Goal: Navigation & Orientation: Find specific page/section

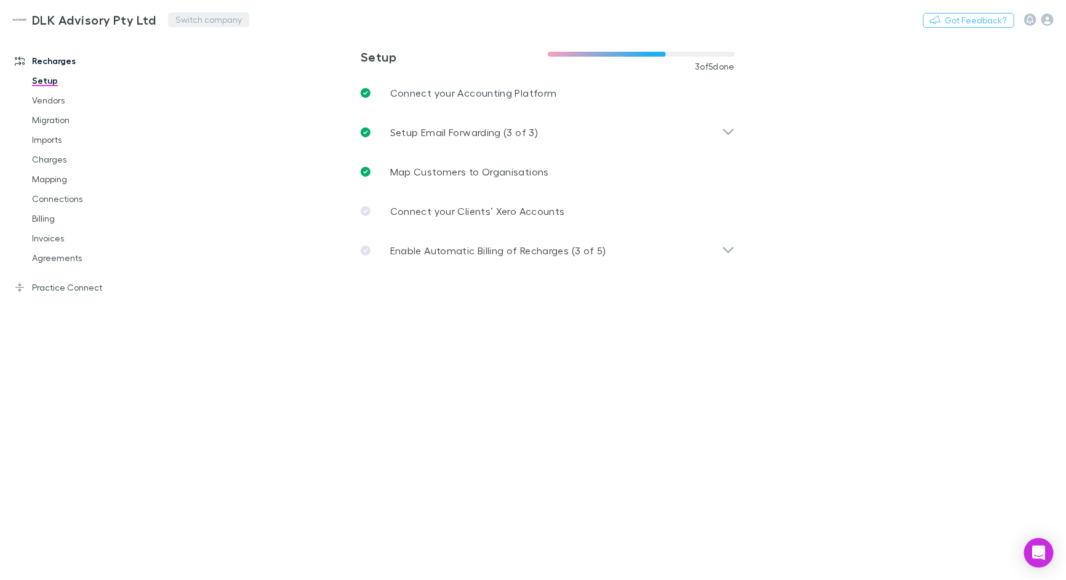
click at [166, 17] on div "DLK Advisory Pty Ltd Switch company Nothing Got Feedback?" at bounding box center [533, 19] width 1066 height 39
click at [205, 16] on button "Switch company" at bounding box center [208, 19] width 81 height 15
type input "****"
click at [211, 71] on p "Lucicharge" at bounding box center [202, 74] width 51 height 15
click at [81, 282] on link "Practice Connect" at bounding box center [78, 288] width 153 height 20
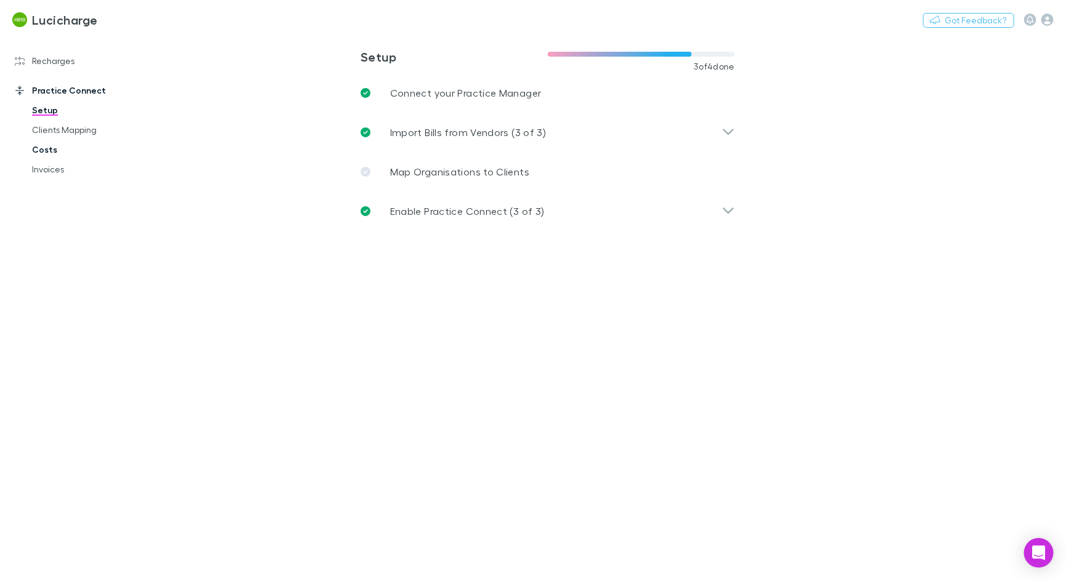
click at [44, 147] on link "Costs" at bounding box center [87, 150] width 135 height 20
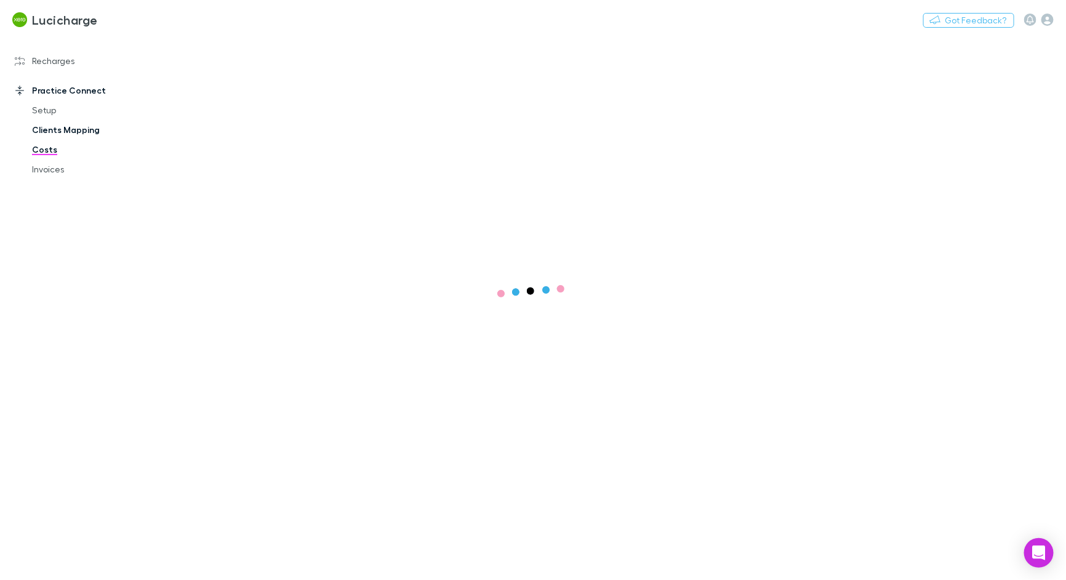
click at [90, 133] on link "Clients Mapping" at bounding box center [87, 130] width 135 height 20
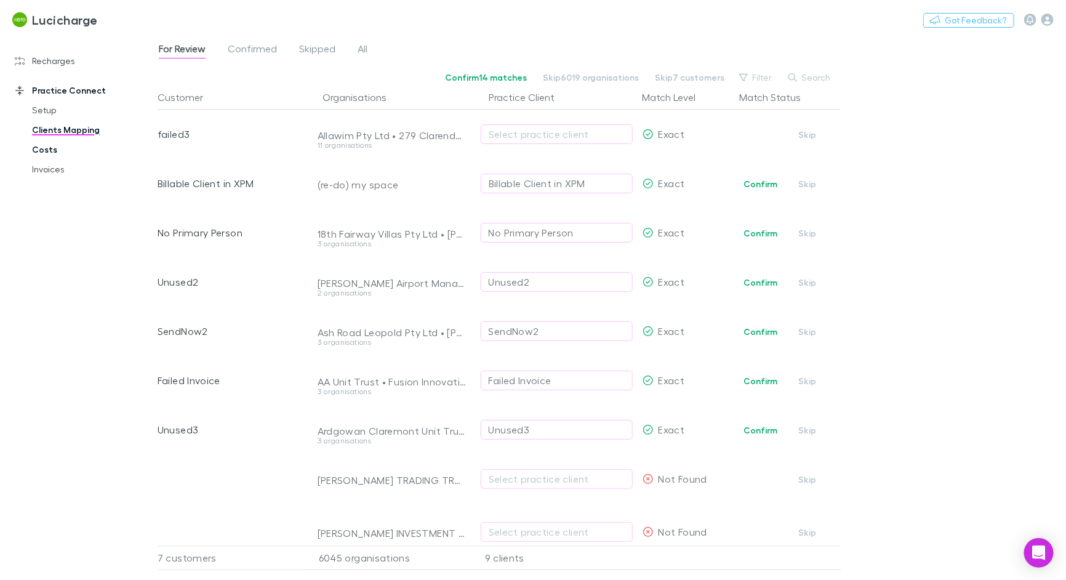
click at [49, 149] on link "Costs" at bounding box center [87, 150] width 135 height 20
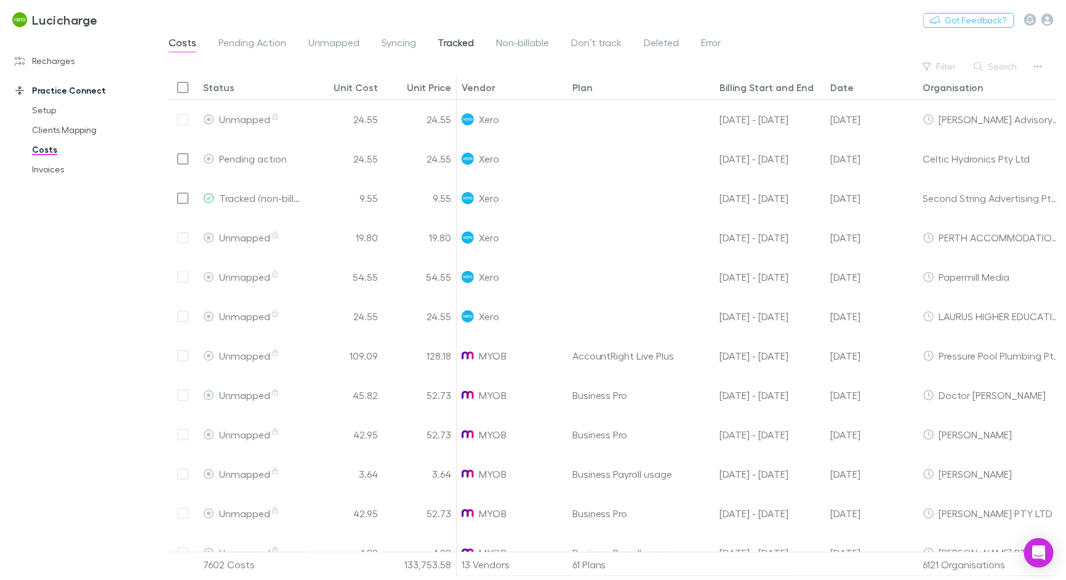
click at [453, 41] on span "Tracked" at bounding box center [456, 44] width 36 height 16
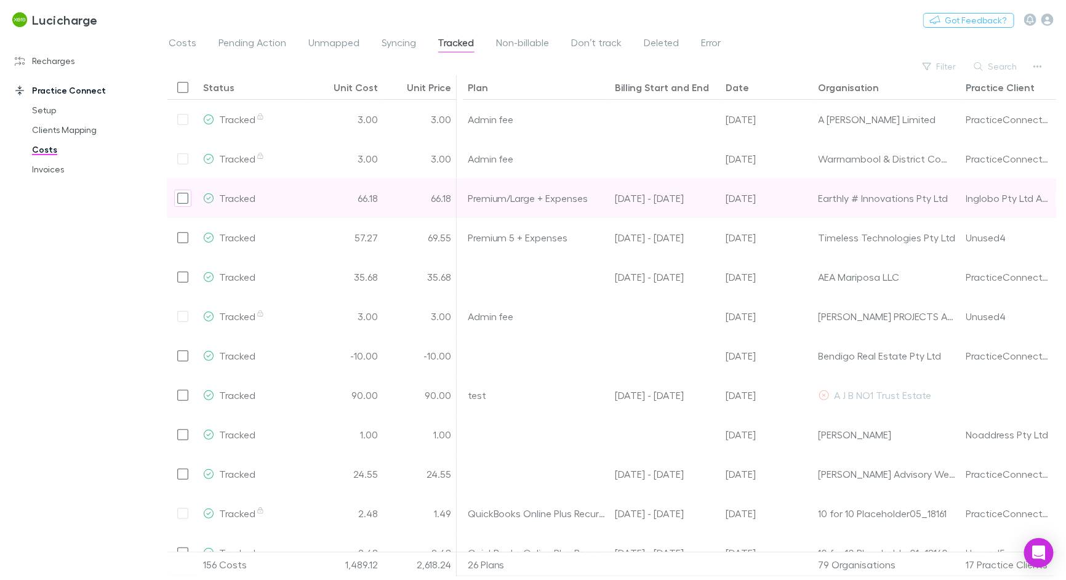
scroll to position [0, 231]
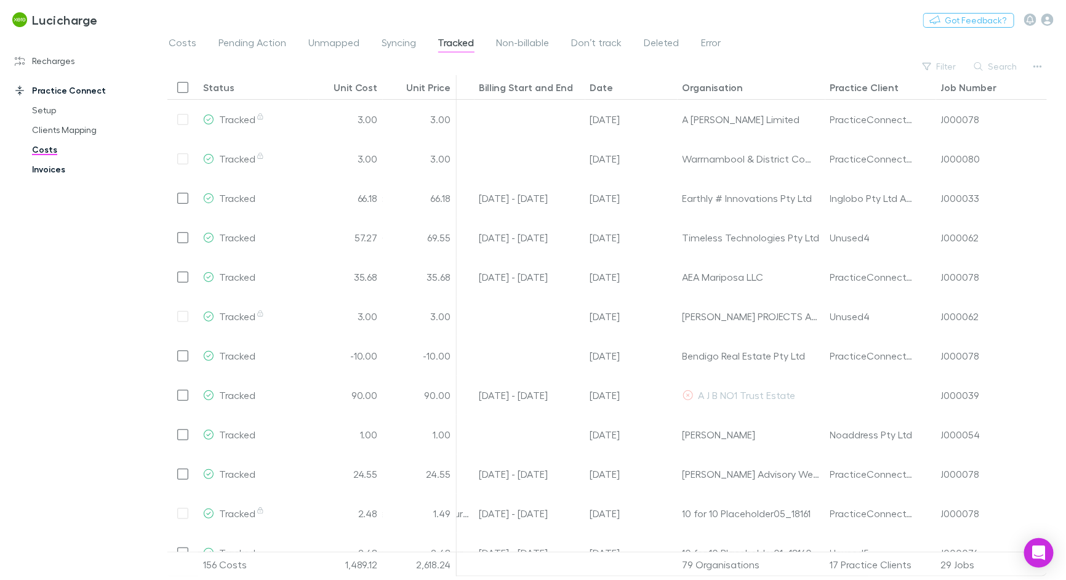
click at [43, 166] on link "Invoices" at bounding box center [87, 169] width 135 height 20
